Goal: Transaction & Acquisition: Purchase product/service

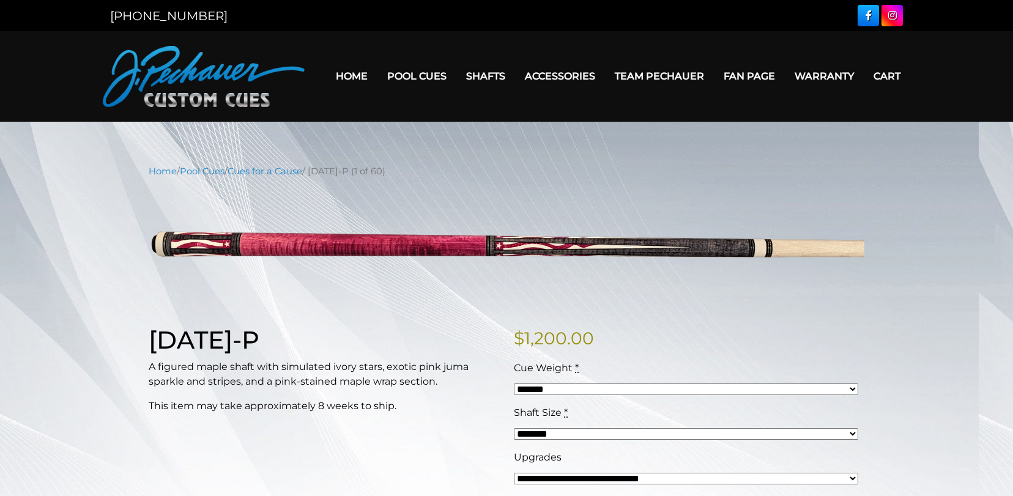
select select "*****"
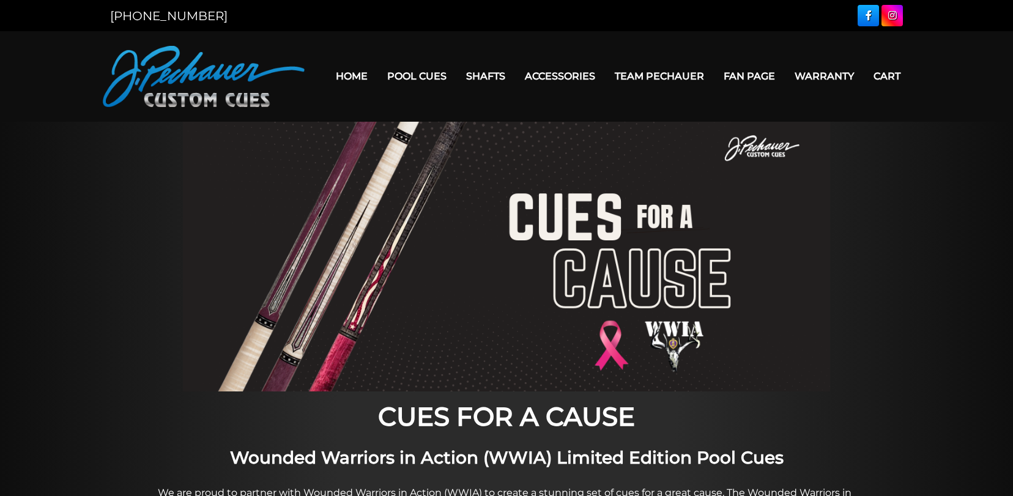
scroll to position [1073, 0]
